Goal: Use online tool/utility: Use online tool/utility

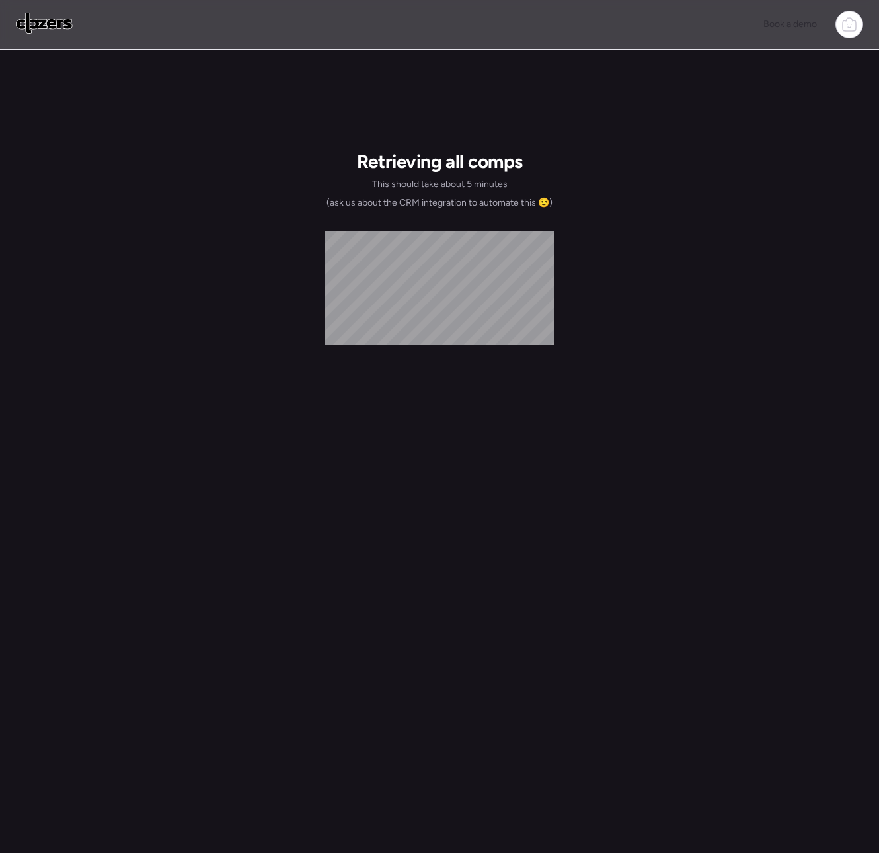
click at [36, 26] on img at bounding box center [44, 23] width 57 height 21
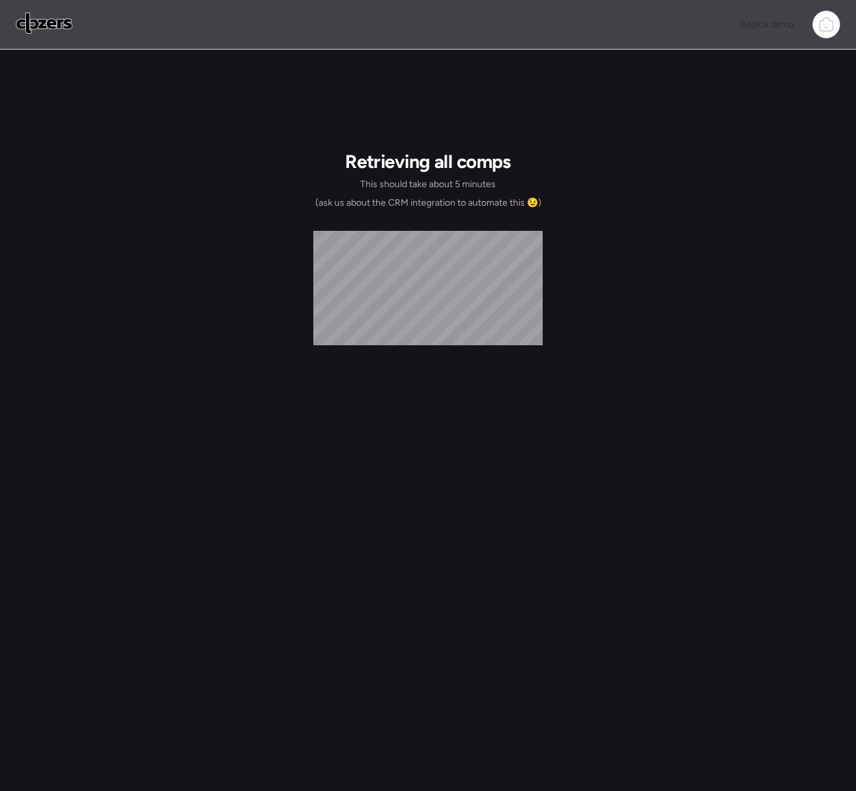
click at [65, 25] on img at bounding box center [44, 23] width 57 height 21
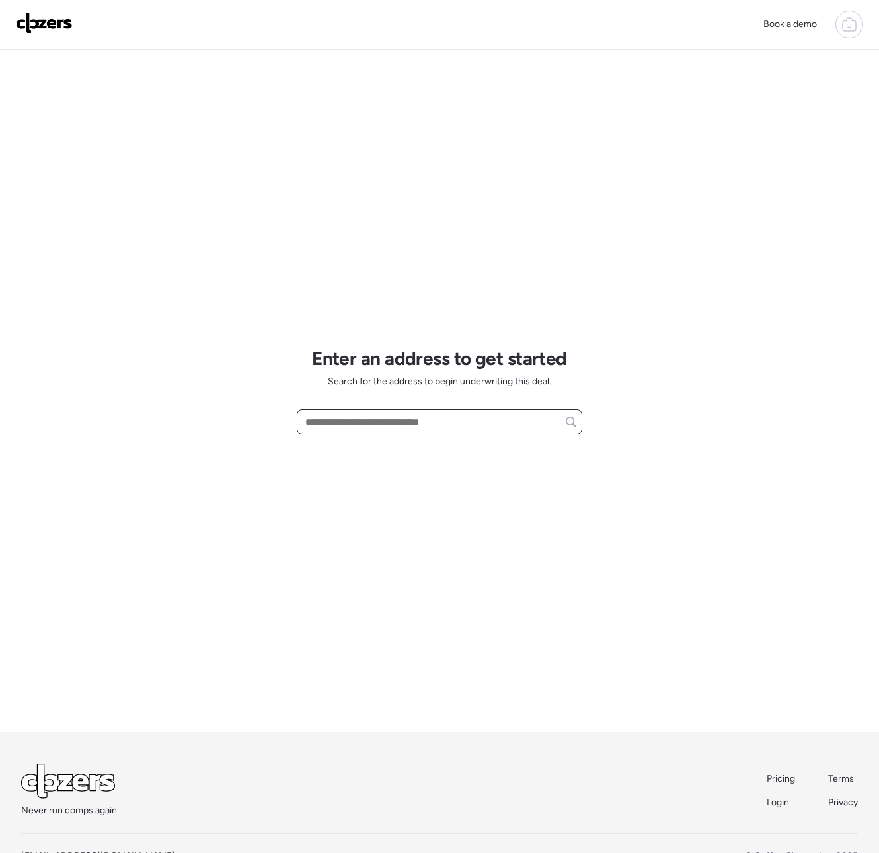
click at [349, 423] on input "text" at bounding box center [440, 421] width 274 height 19
paste input "**********"
click at [387, 452] on span "1451 S La Arboleta Dr, Gilbert, AZ, 85296" at bounding box center [382, 446] width 160 height 13
type input "**********"
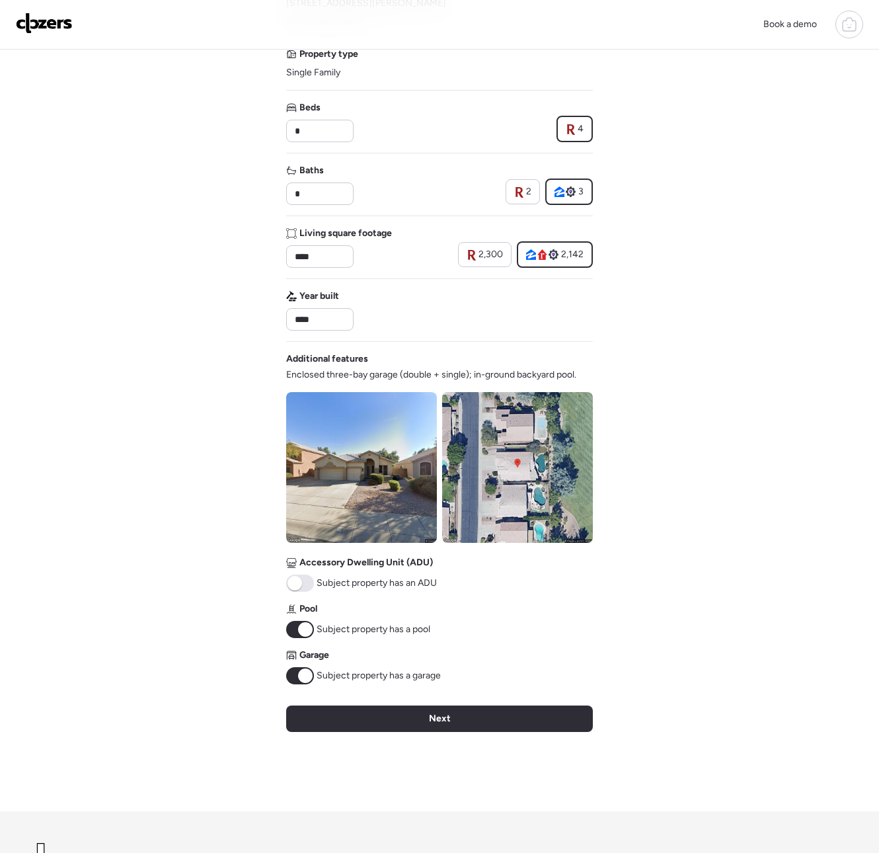
scroll to position [265, 0]
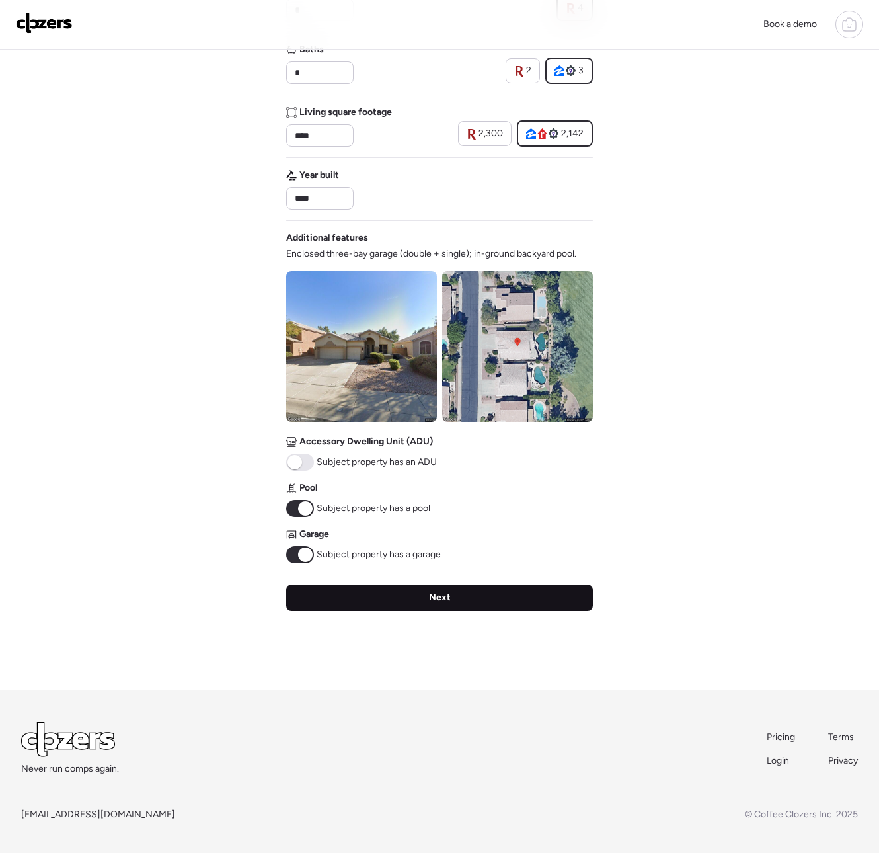
click at [345, 604] on div "Next" at bounding box center [439, 597] width 307 height 26
click at [345, 604] on div "Verify basic info Please verify that our data for this property is correct. Add…" at bounding box center [439, 237] width 307 height 906
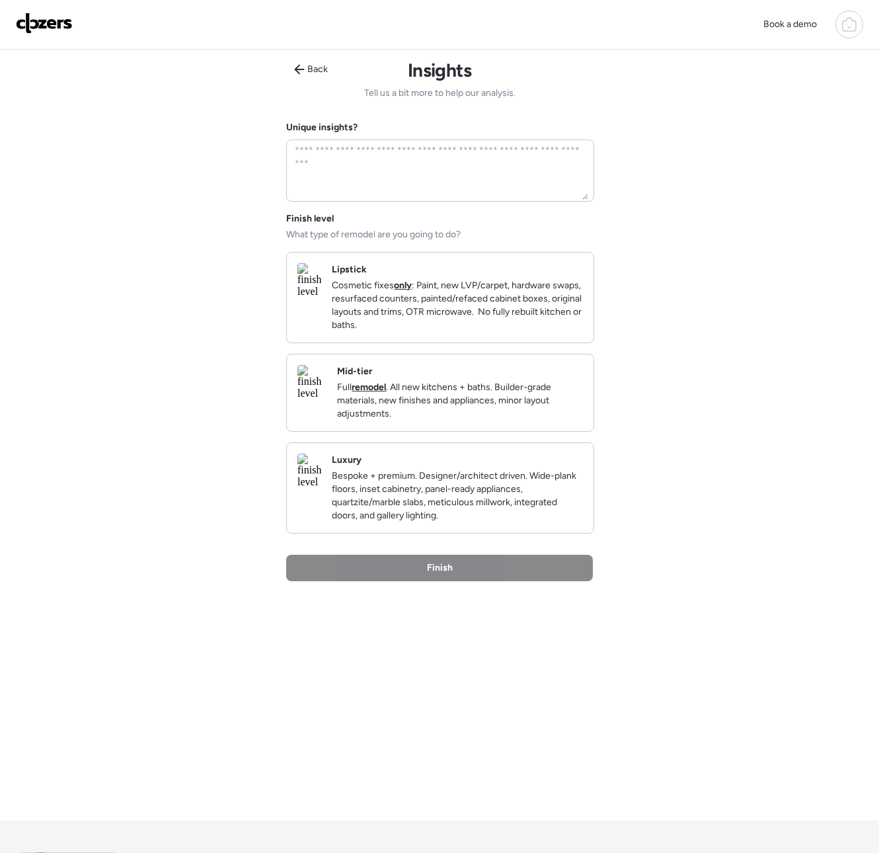
scroll to position [0, 0]
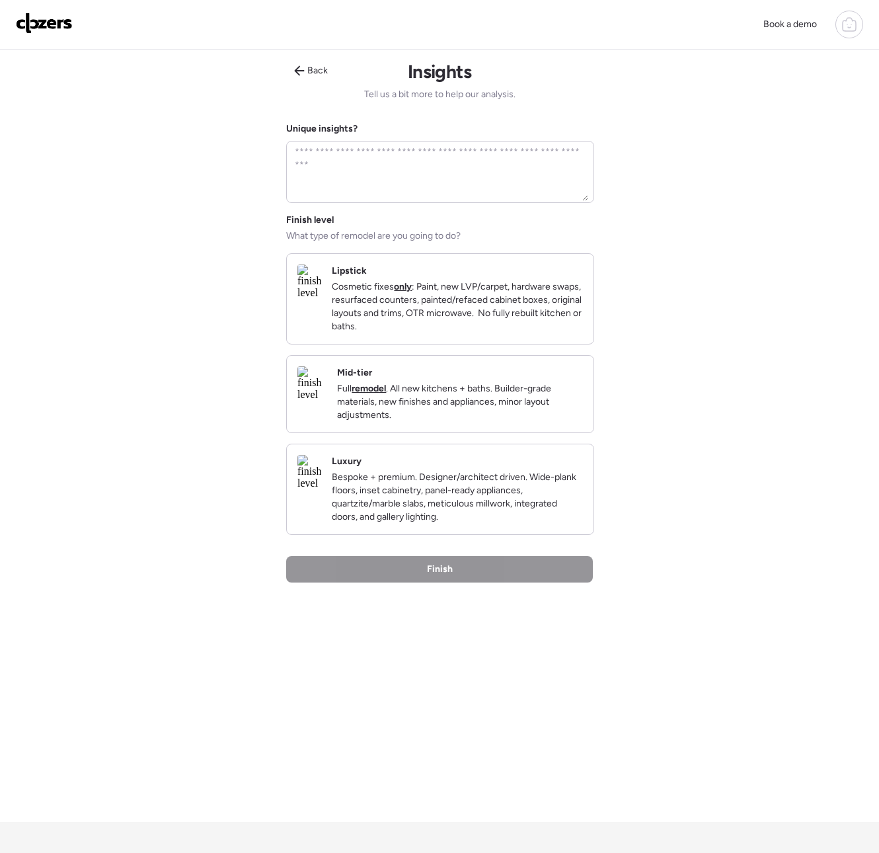
drag, startPoint x: 393, startPoint y: 305, endPoint x: 384, endPoint y: 390, distance: 85.1
click at [393, 305] on p "Cosmetic fixes only : Paint, new LVP/carpet, hardware swaps, resurfaced counter…" at bounding box center [457, 306] width 251 height 53
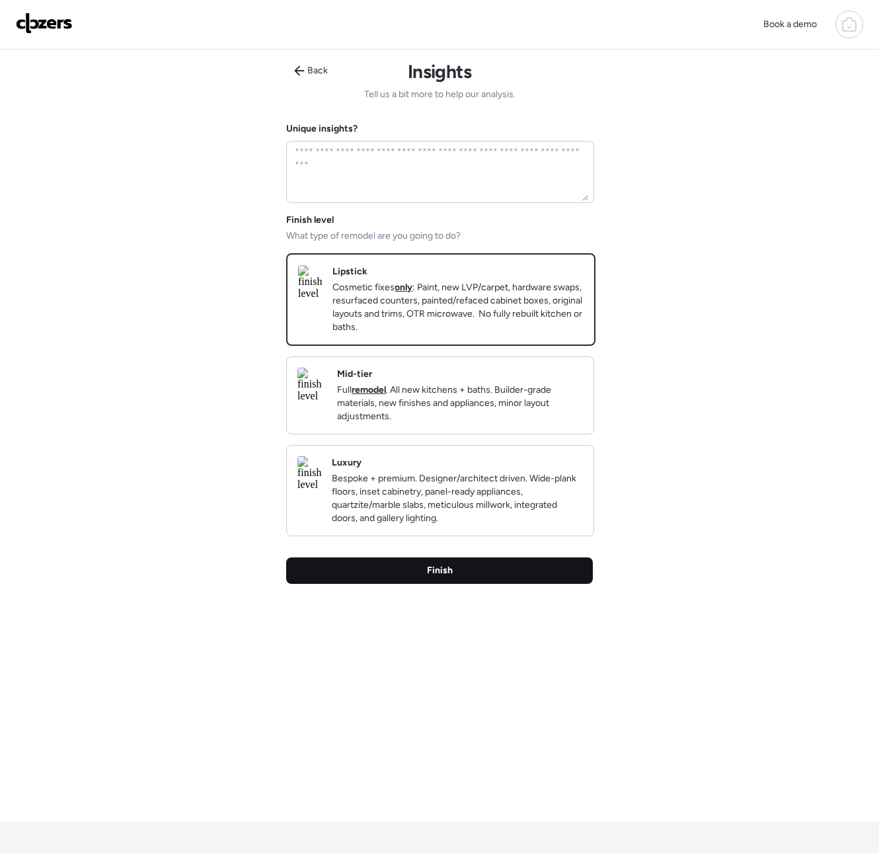
click at [403, 584] on div "Finish" at bounding box center [439, 570] width 307 height 26
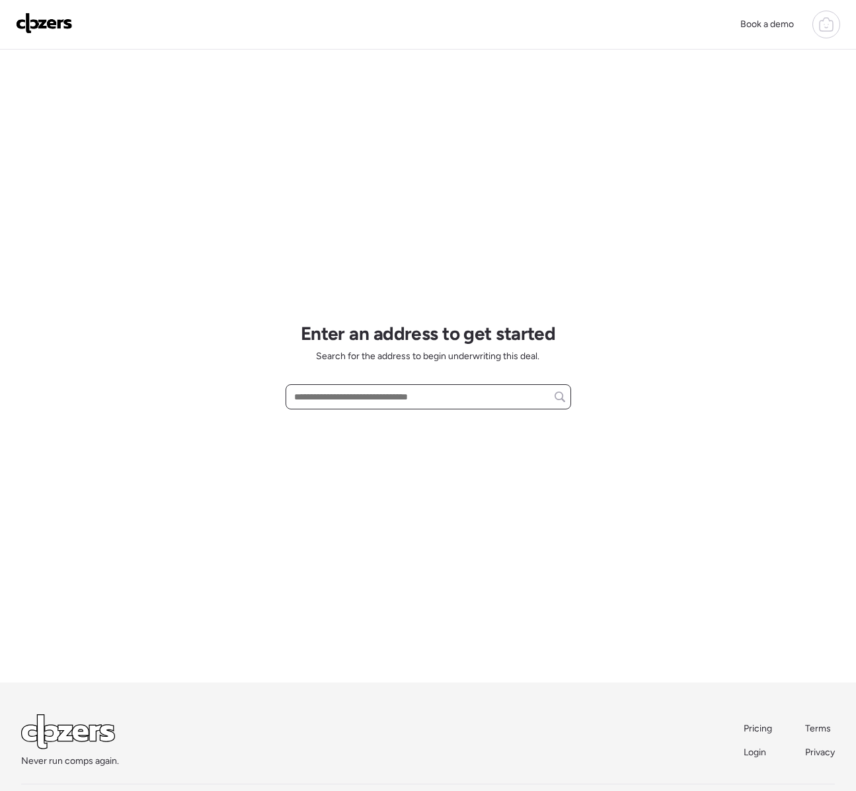
click at [323, 393] on input "text" at bounding box center [429, 396] width 274 height 19
paste input "**********"
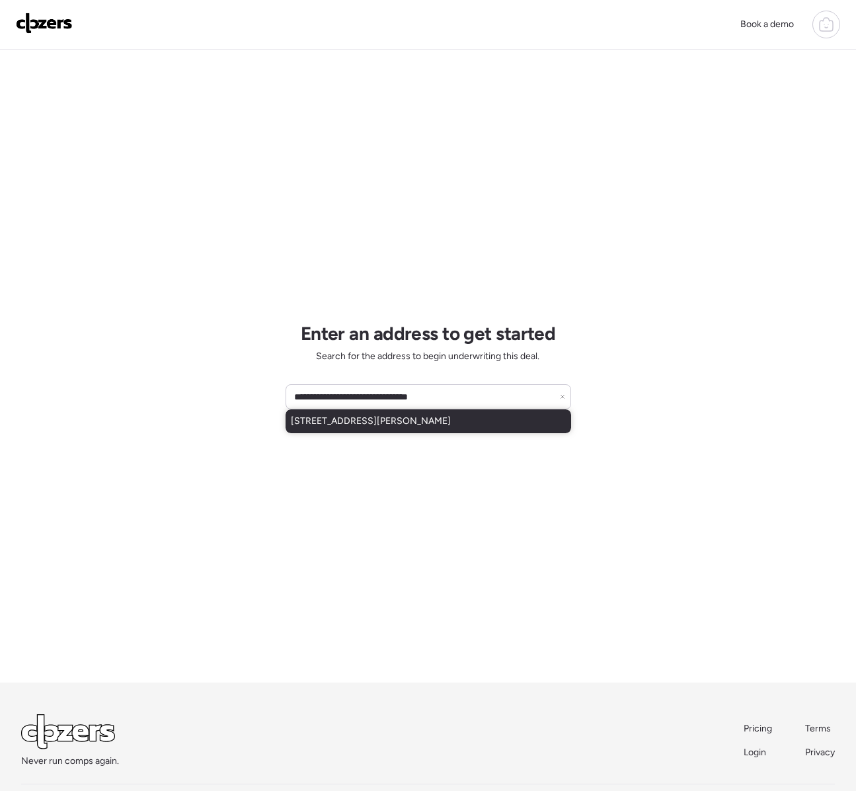
click at [323, 424] on span "[STREET_ADDRESS][PERSON_NAME]" at bounding box center [371, 420] width 160 height 13
type input "**********"
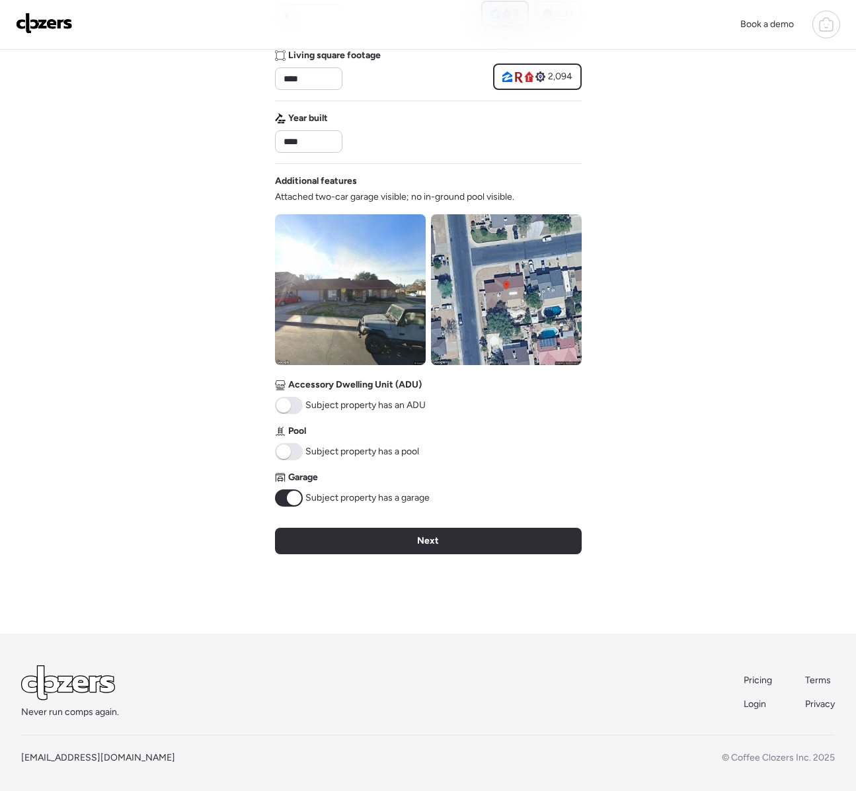
scroll to position [327, 0]
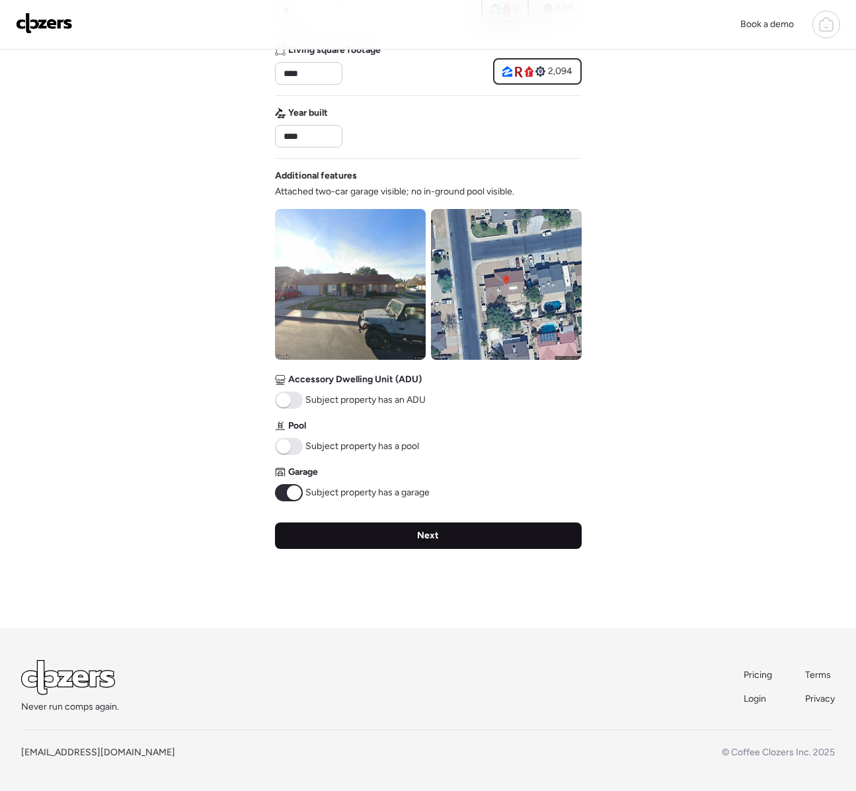
click at [325, 535] on div "Next" at bounding box center [428, 535] width 307 height 26
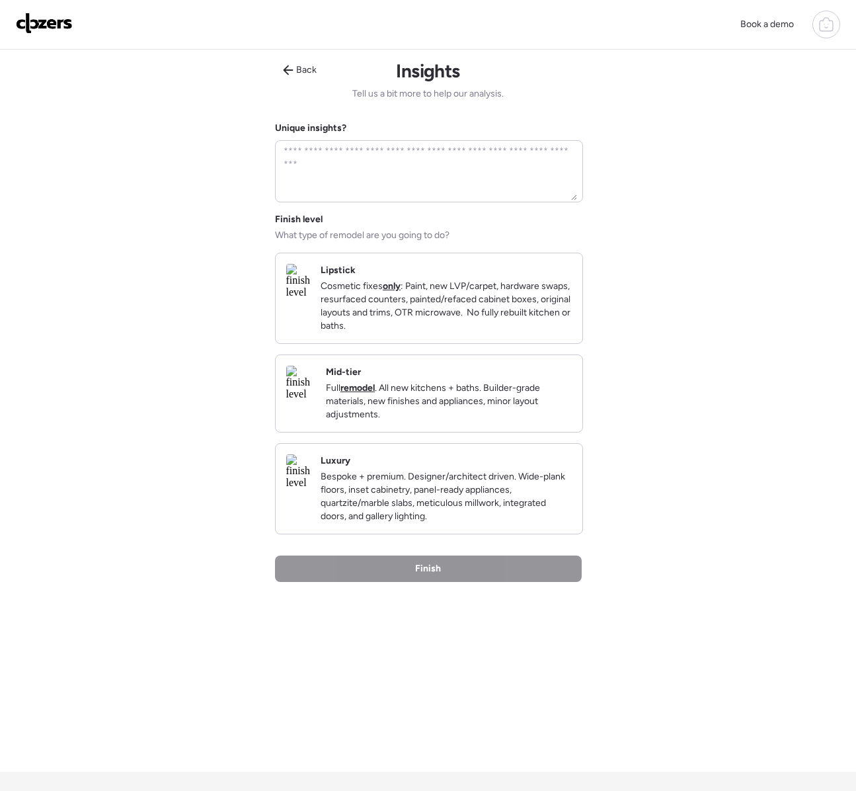
scroll to position [0, 0]
click at [426, 331] on p "Cosmetic fixes only : Paint, new LVP/carpet, hardware swaps, resurfaced counter…" at bounding box center [446, 306] width 251 height 53
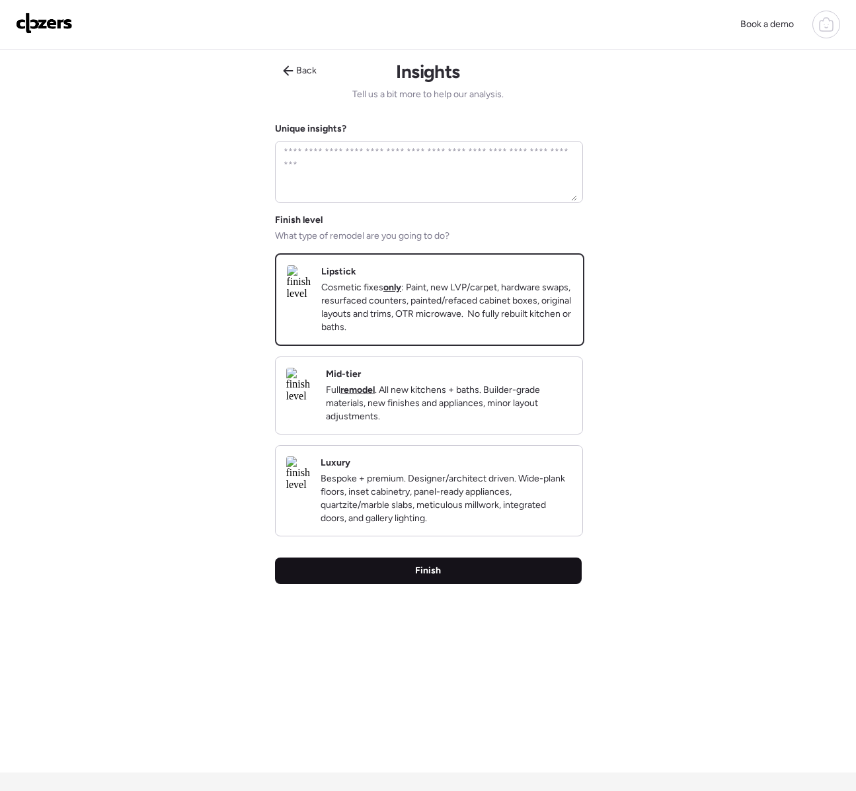
click at [384, 584] on div "Finish" at bounding box center [428, 570] width 307 height 26
